Goal: Task Accomplishment & Management: Use online tool/utility

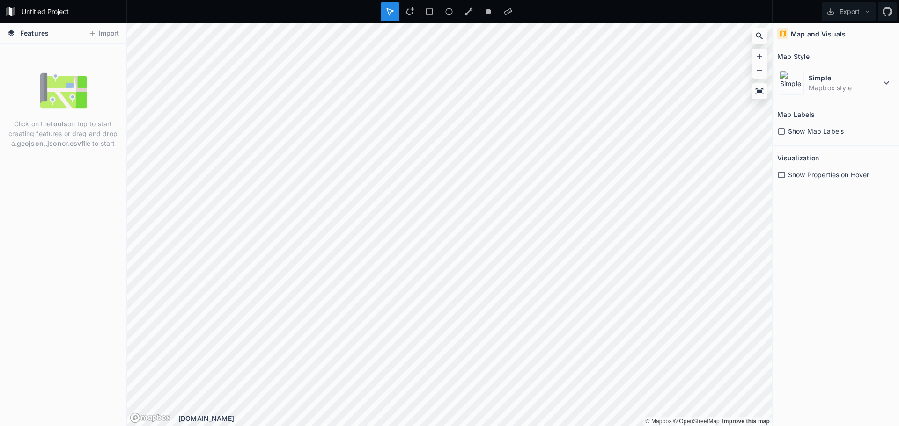
click at [511, 0] on div "Untitled Project Export Features Import Click on the tools on top to start crea…" at bounding box center [449, 213] width 899 height 426
click at [670, 0] on html "Untitled Project Export Features Import Click on the tools on top to start crea…" at bounding box center [449, 213] width 899 height 426
click at [410, 11] on icon at bounding box center [409, 11] width 8 height 8
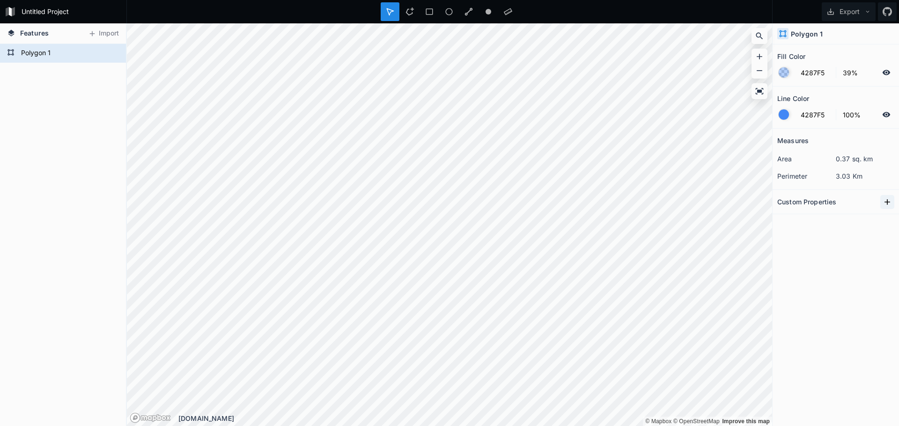
click at [888, 206] on icon at bounding box center [886, 202] width 9 height 9
click at [887, 218] on icon "button" at bounding box center [887, 219] width 1 height 6
click at [888, 218] on icon "button" at bounding box center [887, 219] width 1 height 6
click at [852, 8] on button "Export" at bounding box center [849, 11] width 54 height 19
click at [830, 55] on div "Export as .geojson" at bounding box center [847, 53] width 94 height 19
